Goal: Task Accomplishment & Management: Manage account settings

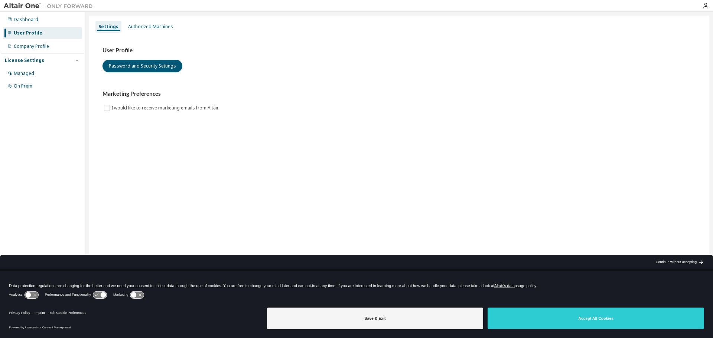
click at [22, 4] on img at bounding box center [50, 5] width 93 height 7
